Goal: Information Seeking & Learning: Find specific fact

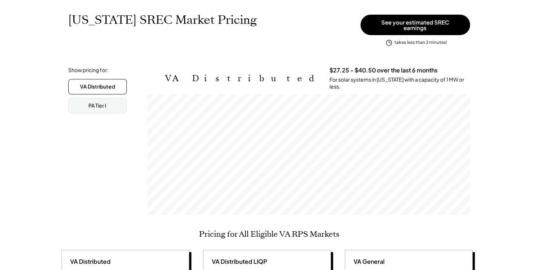
scroll to position [110, 0]
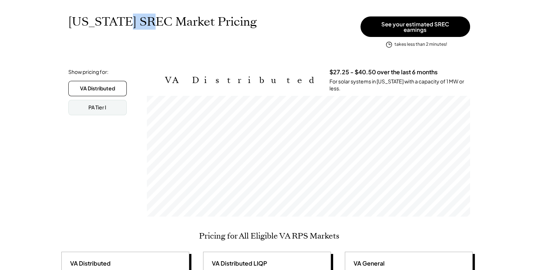
drag, startPoint x: 115, startPoint y: 23, endPoint x: 143, endPoint y: 22, distance: 28.1
click at [143, 22] on h1 "[US_STATE] SREC Market Pricing" at bounding box center [162, 22] width 188 height 14
drag, startPoint x: 143, startPoint y: 22, endPoint x: 137, endPoint y: 40, distance: 19.1
click at [137, 40] on div "[US_STATE] SREC Market Pricing View other state pricing" at bounding box center [212, 29] width 288 height 29
click at [138, 38] on div "[US_STATE] SREC Market Pricing View other state pricing" at bounding box center [212, 29] width 288 height 29
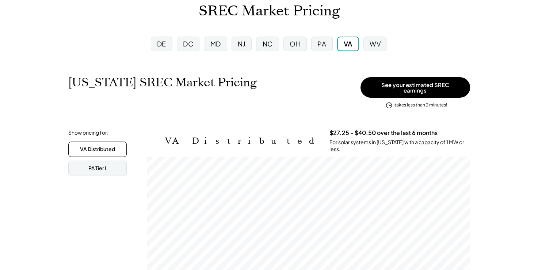
scroll to position [37, 0]
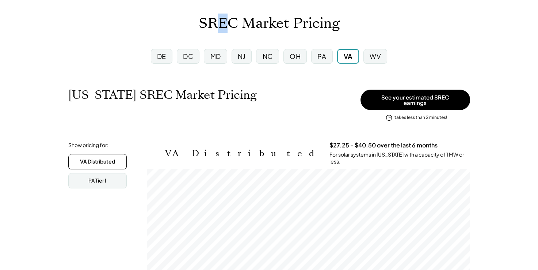
drag, startPoint x: 214, startPoint y: 28, endPoint x: 226, endPoint y: 20, distance: 14.7
click at [226, 20] on h1 "SREC Market Pricing" at bounding box center [269, 23] width 141 height 17
drag, startPoint x: 226, startPoint y: 20, endPoint x: 229, endPoint y: 24, distance: 5.3
click at [229, 24] on h1 "SREC Market Pricing" at bounding box center [269, 23] width 141 height 17
click at [278, 113] on div "[US_STATE] SREC Market Pricing View other state pricing" at bounding box center [212, 102] width 288 height 29
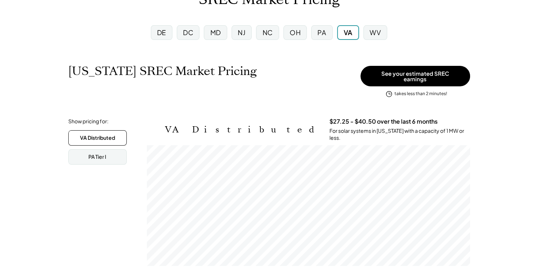
scroll to position [73, 0]
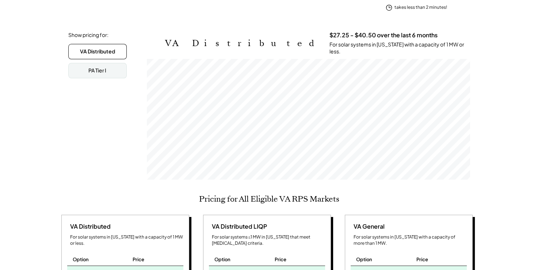
scroll to position [146, 0]
